Goal: Task Accomplishment & Management: Manage account settings

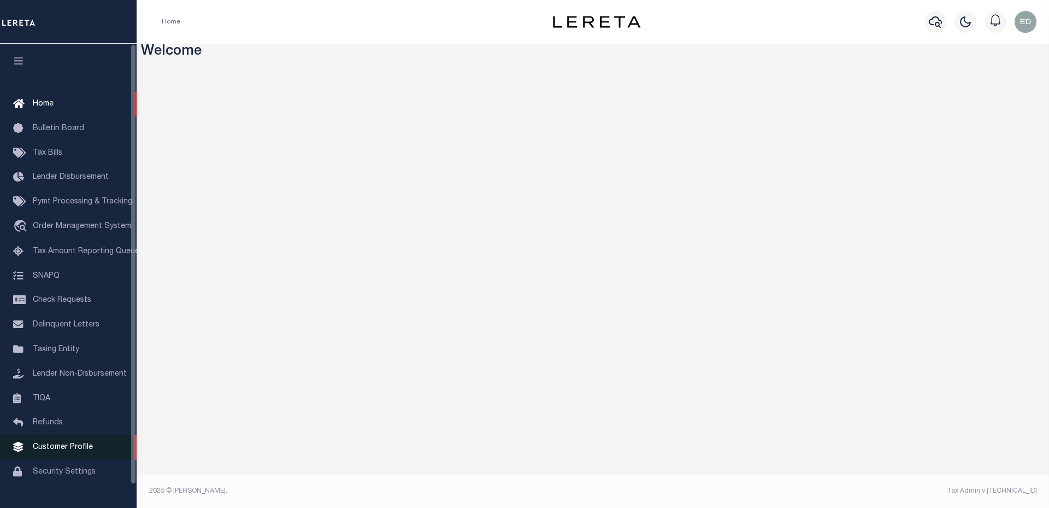
click at [63, 450] on span "Customer Profile" at bounding box center [63, 447] width 60 height 8
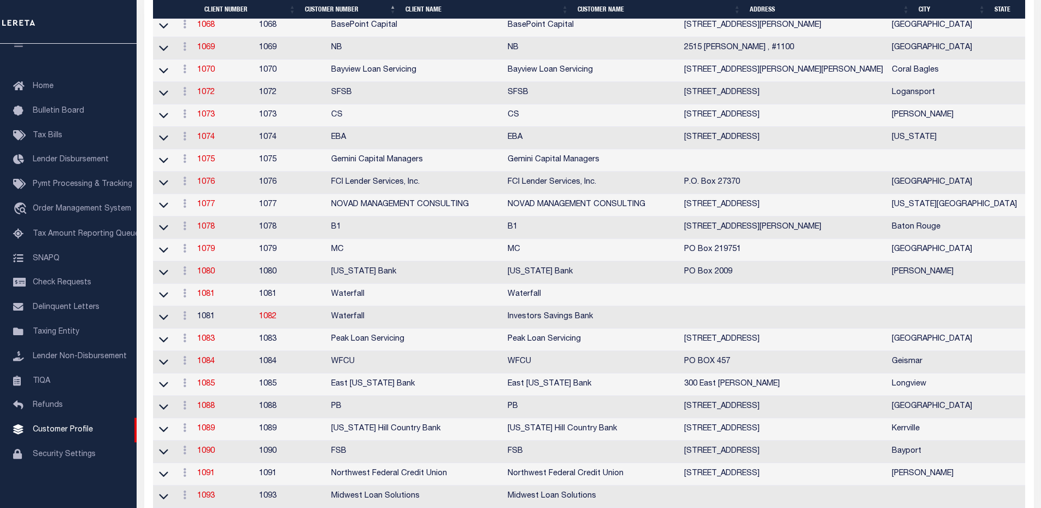
scroll to position [2208, 0]
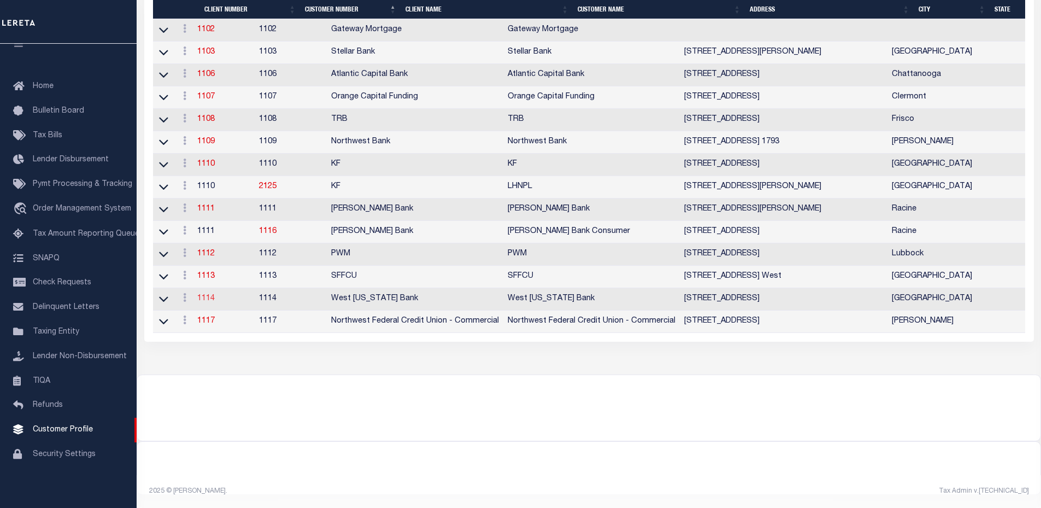
click at [215, 295] on link "1114" at bounding box center [205, 299] width 17 height 8
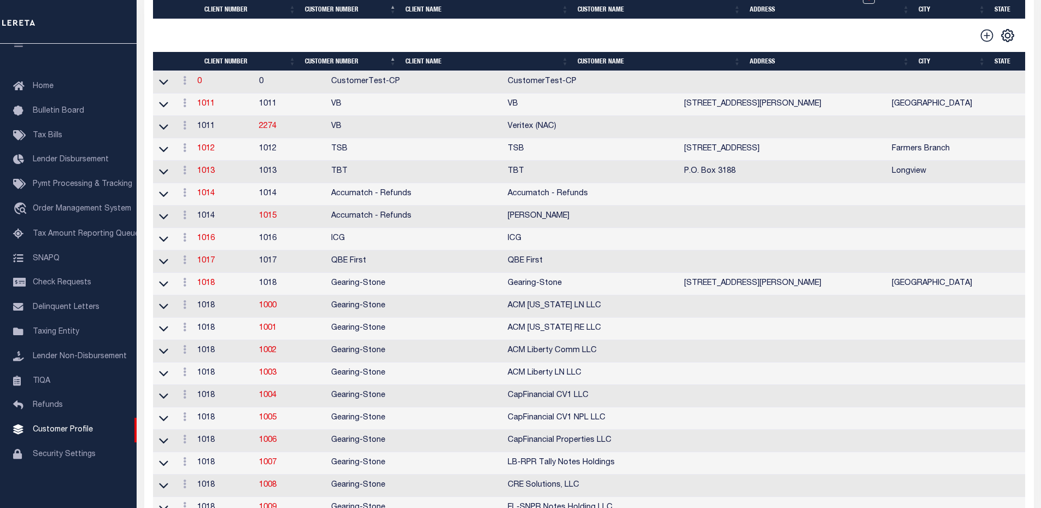
select select
type input "West [US_STATE] Bank"
type input "1114"
type input "West [US_STATE] Bank"
type input "[PERSON_NAME]"
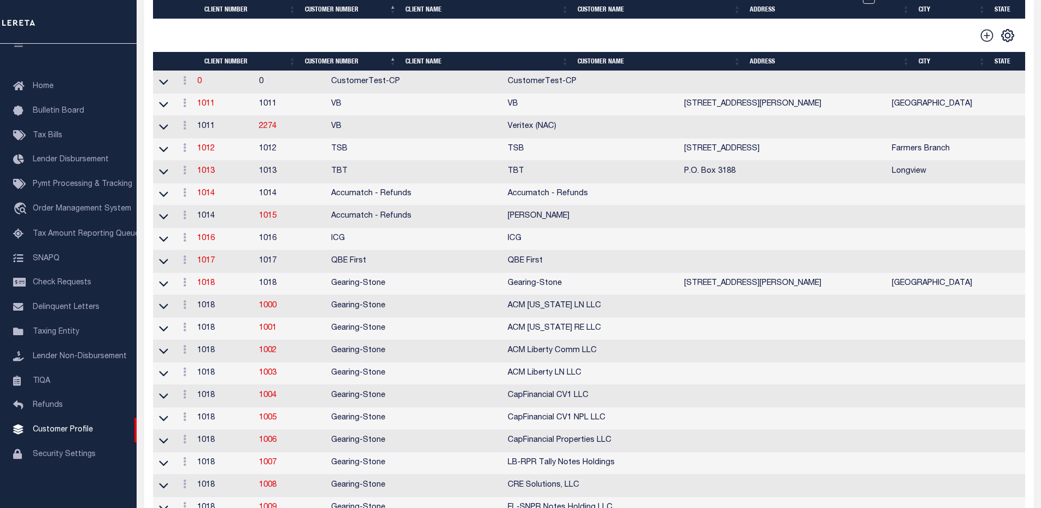
type input "[PERSON_NAME]"
select select "Mixed Portfolio"
type input "[PERSON_NAME]"
select select "FIC"
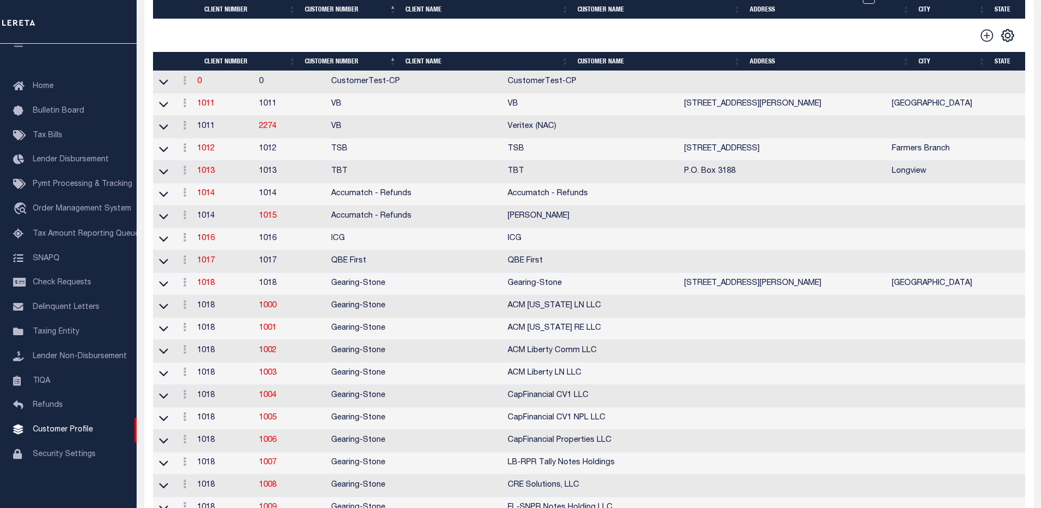
checkbox input "true"
select select
checkbox input "true"
type textarea "Effective [DATE]. Redemptions-40; DelqLetters-6"
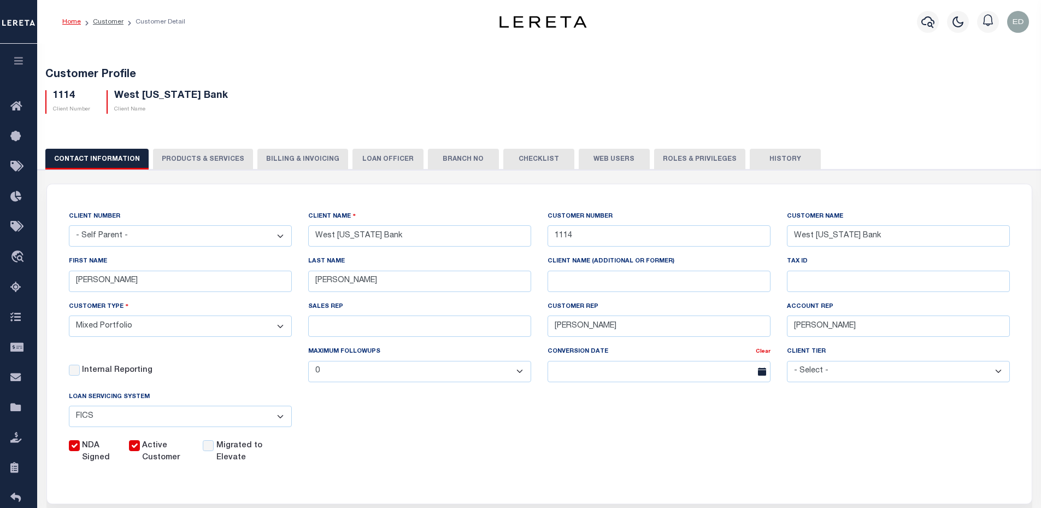
click at [198, 157] on button "PRODUCTS & SERVICES" at bounding box center [203, 159] width 100 height 21
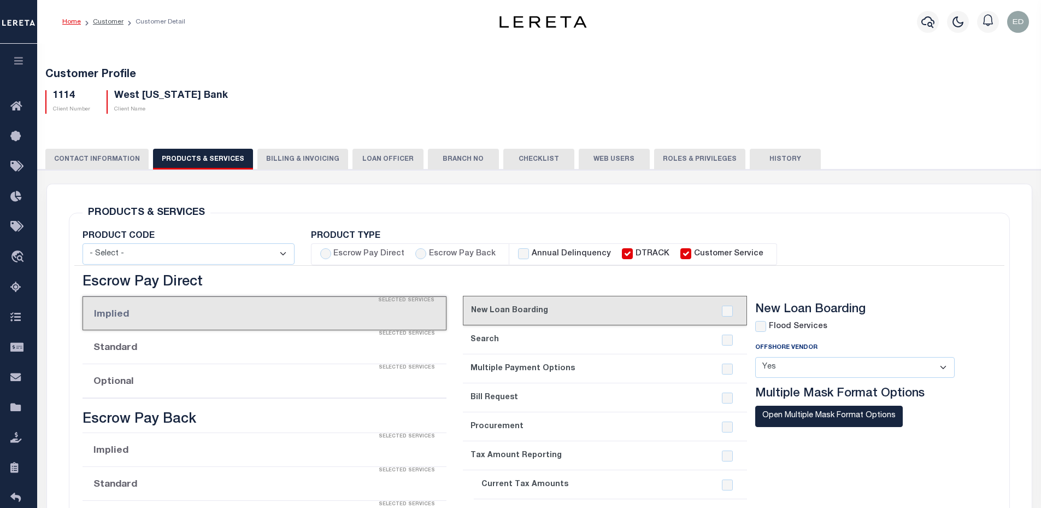
select select "STX"
radio input "true"
checkbox input "true"
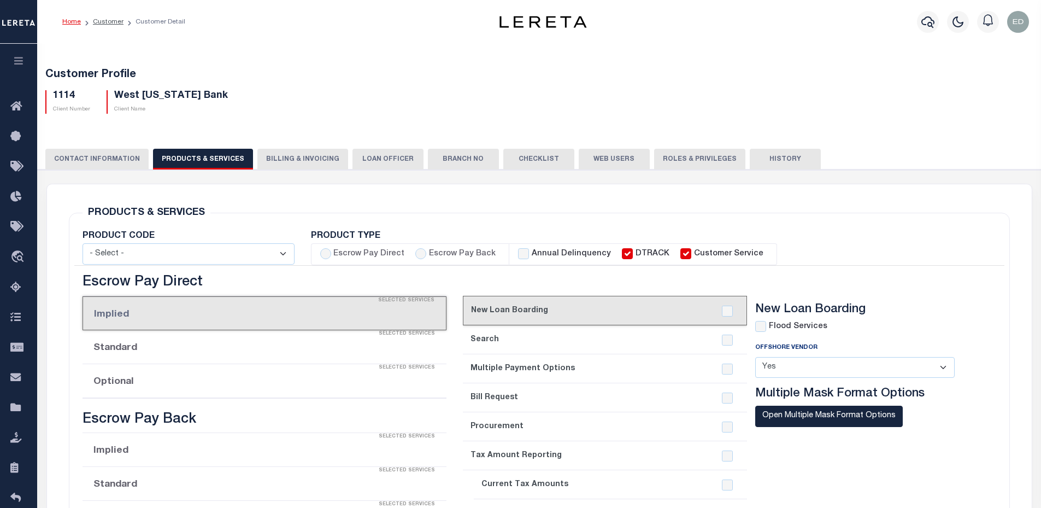
checkbox input "true"
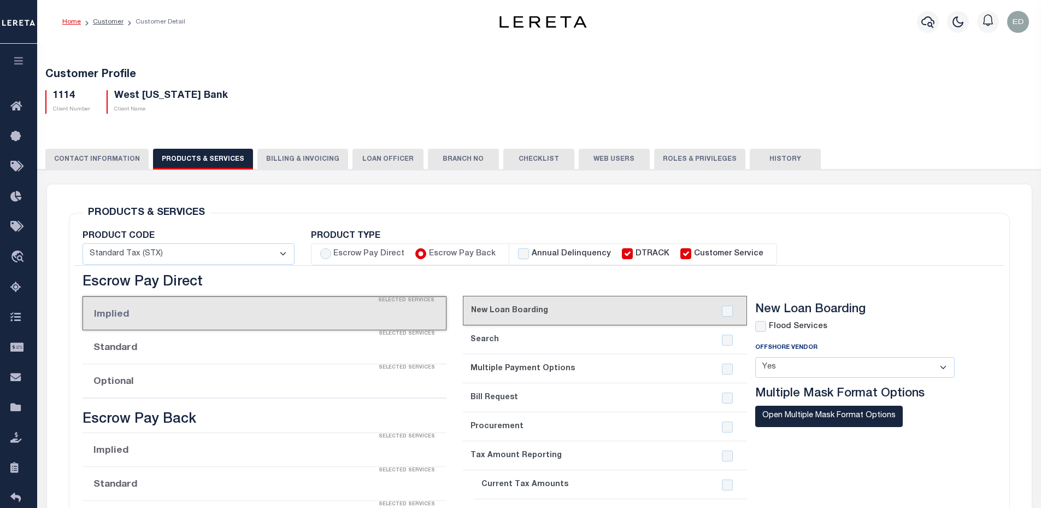
checkbox input "true"
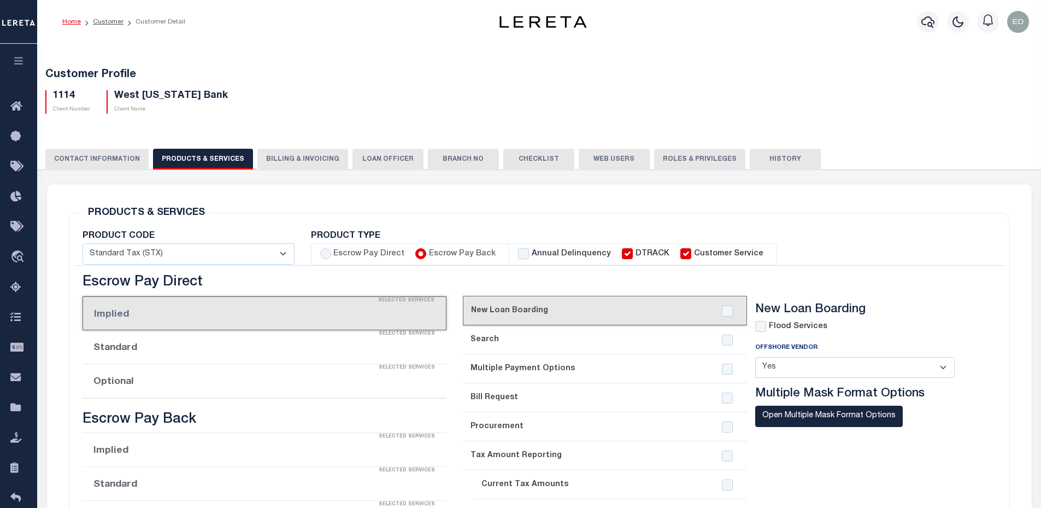
checkbox input "true"
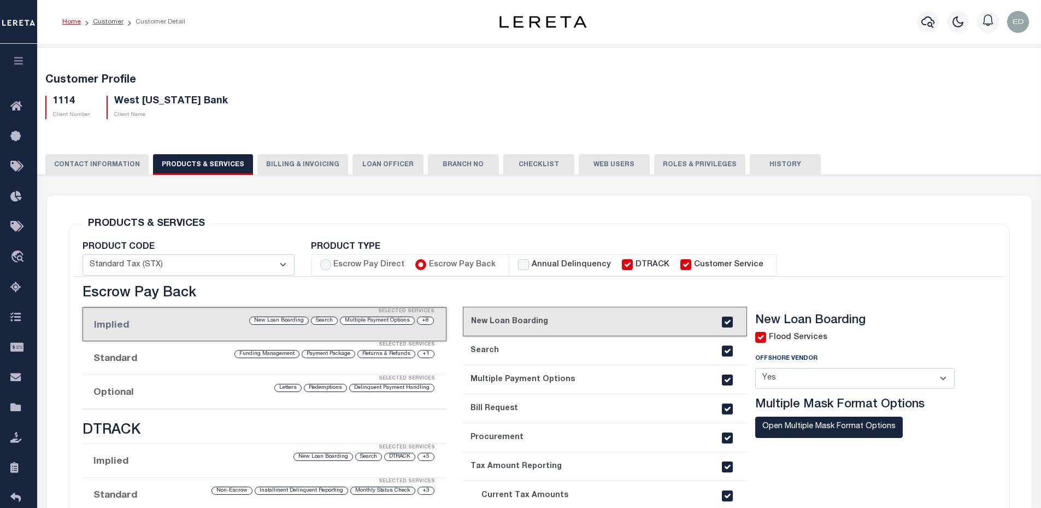
click at [609, 349] on link "2. Search" at bounding box center [605, 350] width 284 height 29
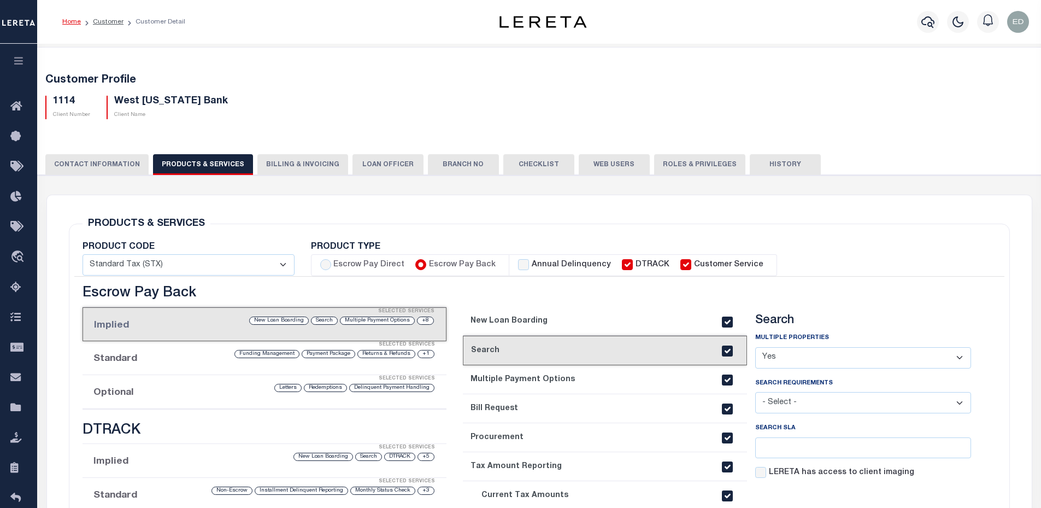
click at [824, 407] on select "- Select - Client Approved APN Commercial Search by Legal Customer HLB - search…" at bounding box center [863, 402] width 216 height 21
select select "Y"
click at [755, 393] on select "- Select - Client Approved APN Commercial Search by Legal Customer HLB - search…" at bounding box center [863, 402] width 216 height 21
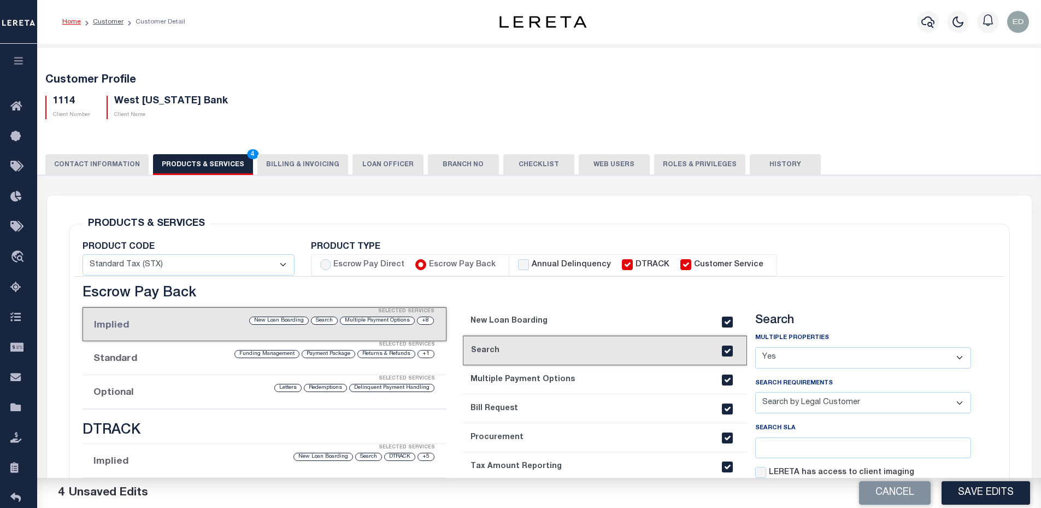
scroll to position [164, 0]
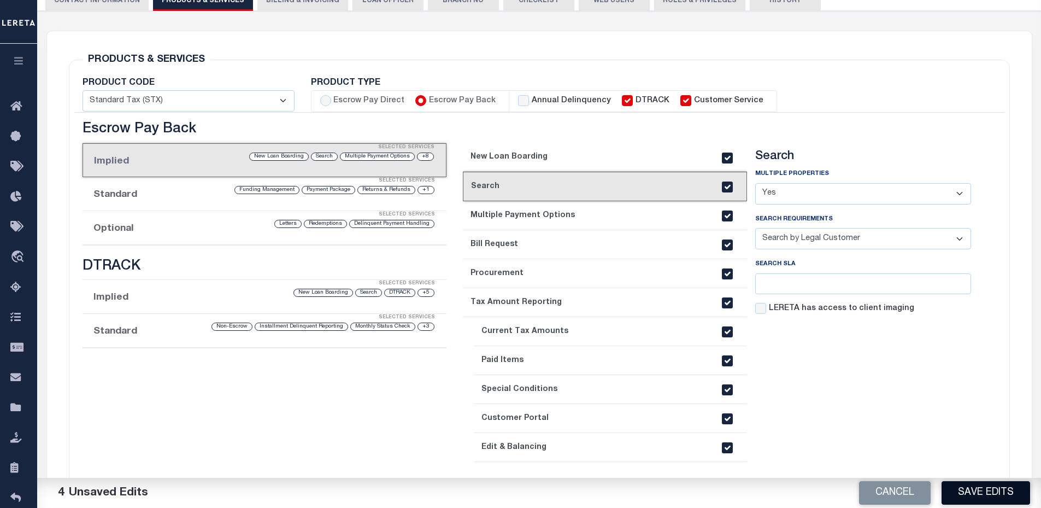
click at [997, 488] on button "Save Edits" at bounding box center [986, 493] width 89 height 24
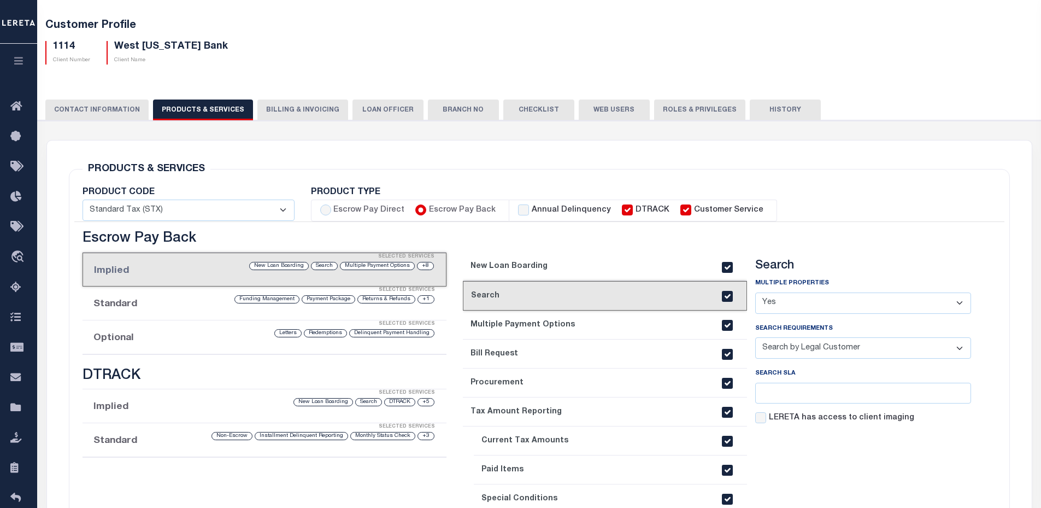
scroll to position [0, 0]
